Goal: Find specific page/section: Find specific page/section

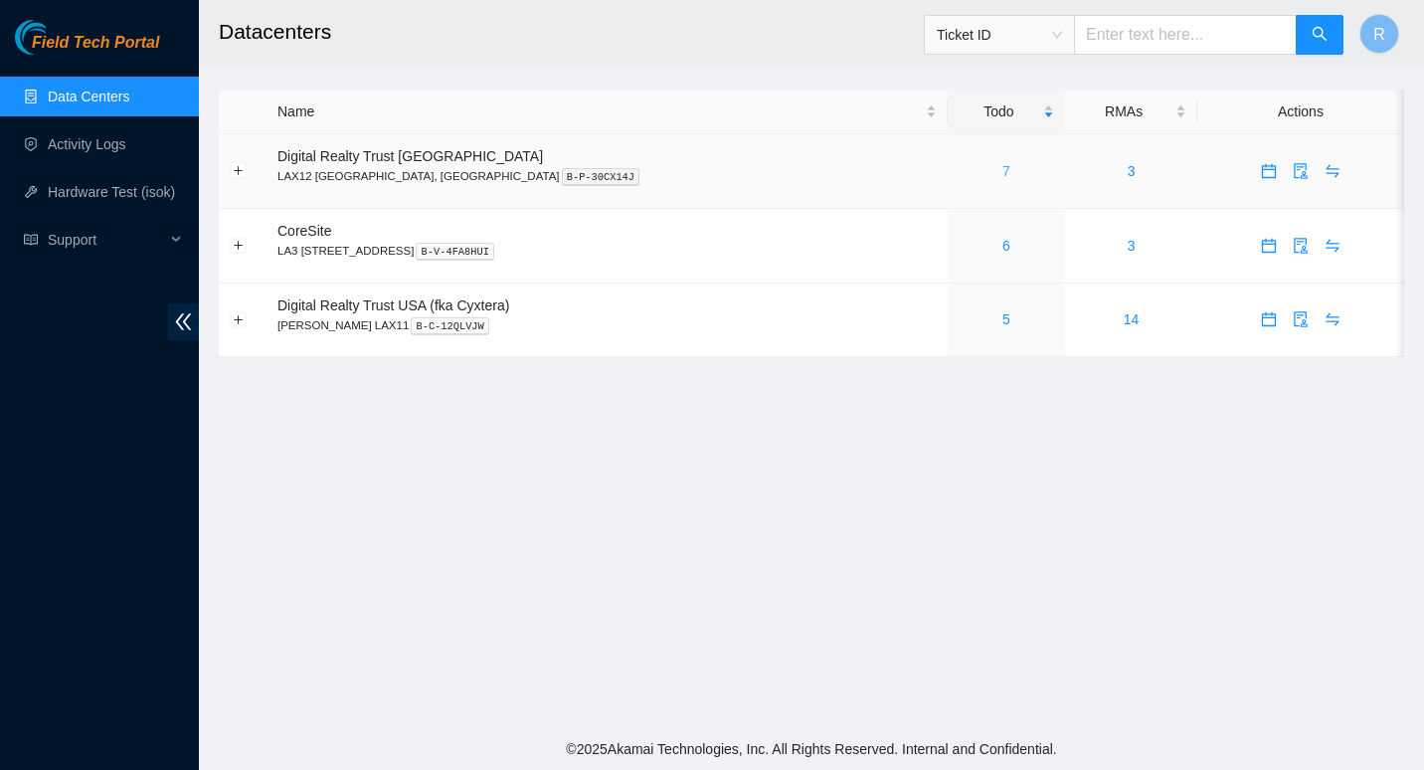
click at [1002, 170] on link "7" at bounding box center [1006, 171] width 8 height 16
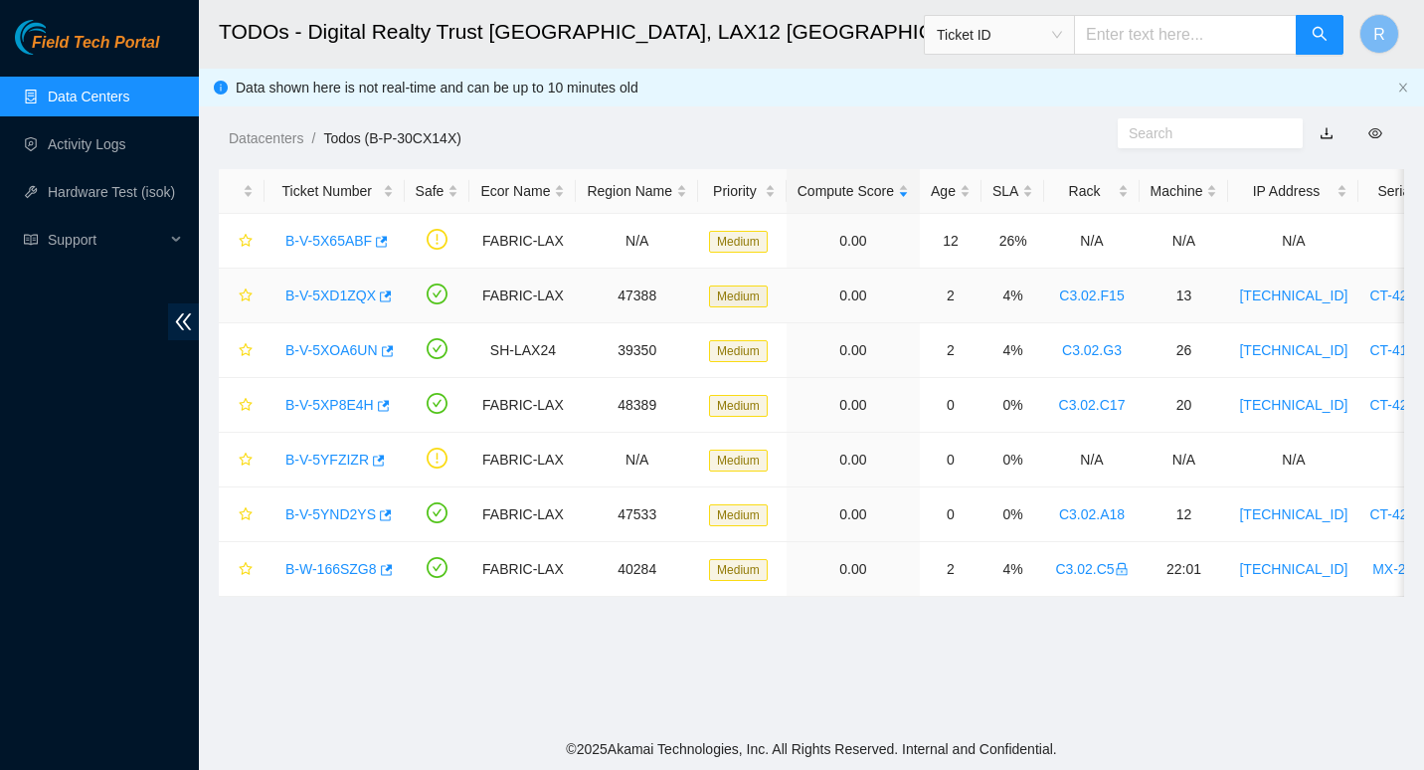
click at [349, 300] on link "B-V-5XD1ZQX" at bounding box center [330, 295] width 90 height 16
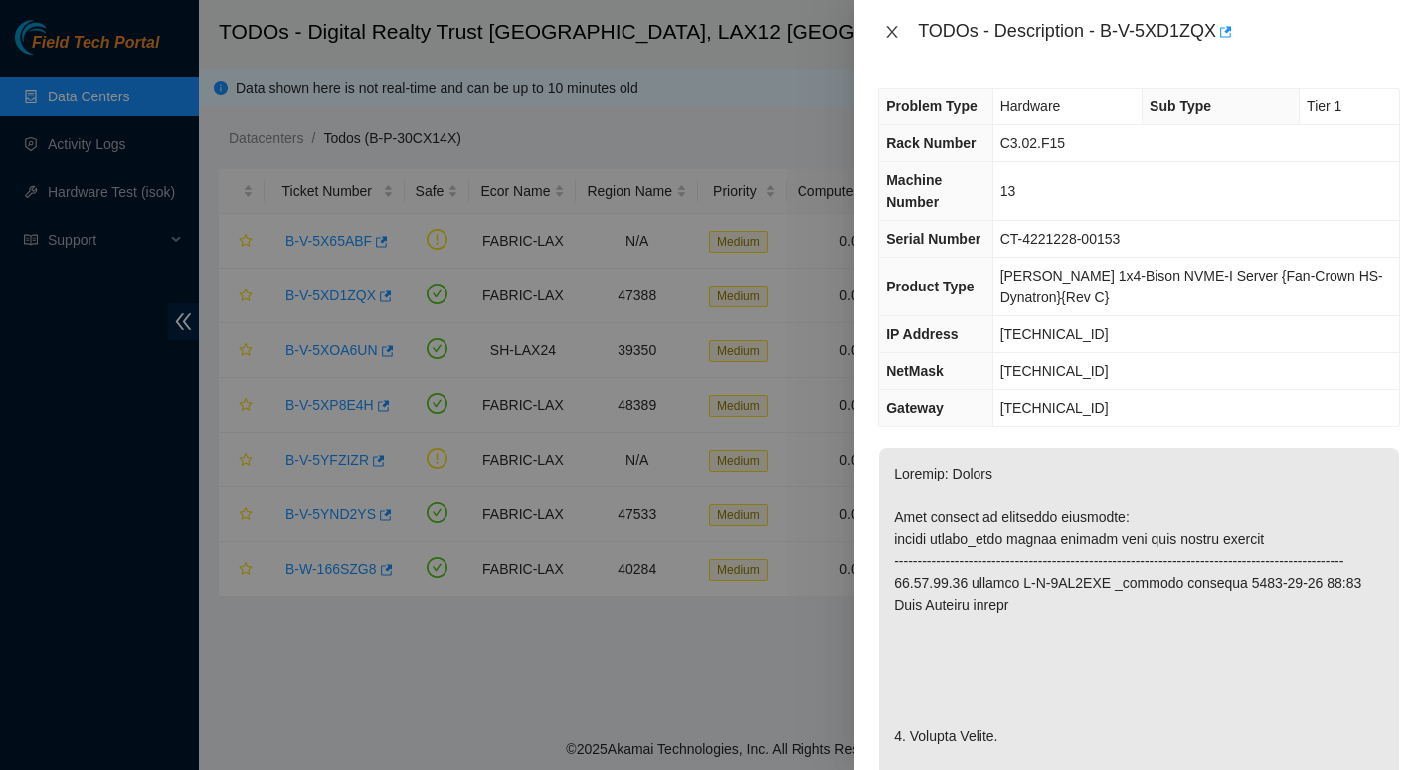
click at [897, 32] on icon "close" at bounding box center [892, 32] width 16 height 16
